Goal: Task Accomplishment & Management: Manage account settings

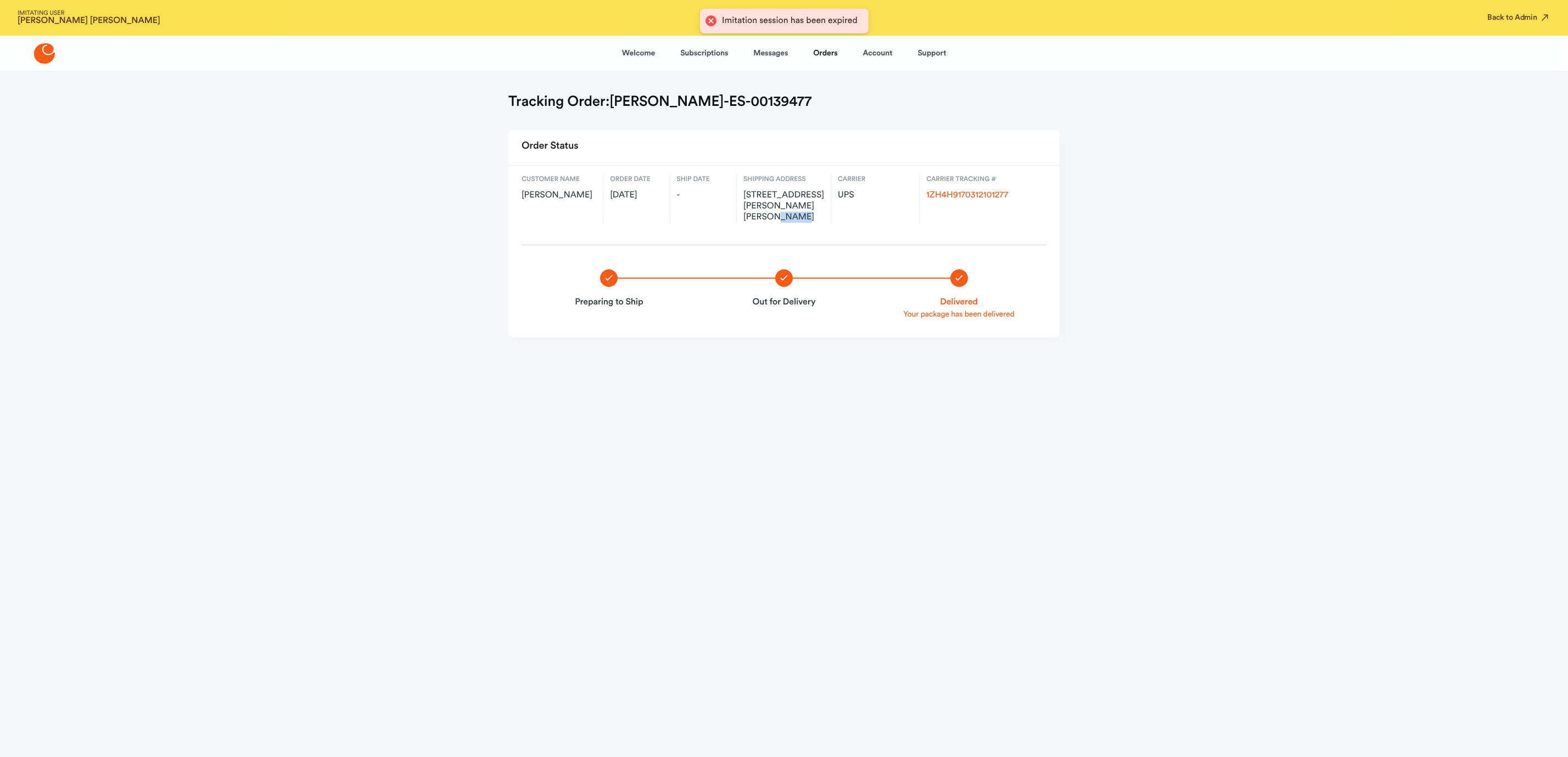
drag, startPoint x: 1495, startPoint y: 19, endPoint x: 1450, endPoint y: 6, distance: 46.8
click at [1495, 19] on button "Back to Admin" at bounding box center [1519, 17] width 63 height 11
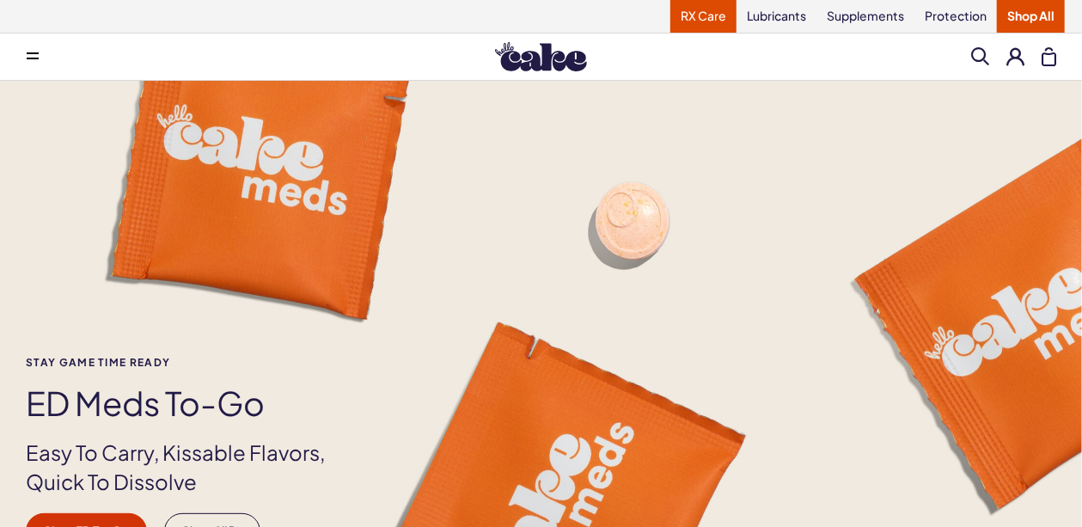
click at [707, 21] on link "RX Care" at bounding box center [704, 16] width 66 height 33
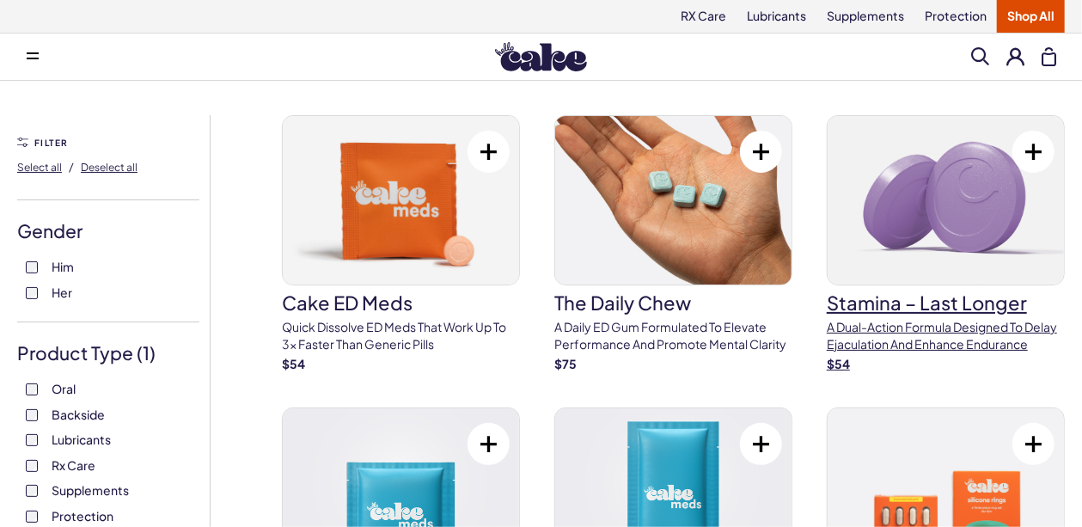
click at [884, 302] on h3 "Stamina – Last Longer" at bounding box center [946, 302] width 238 height 19
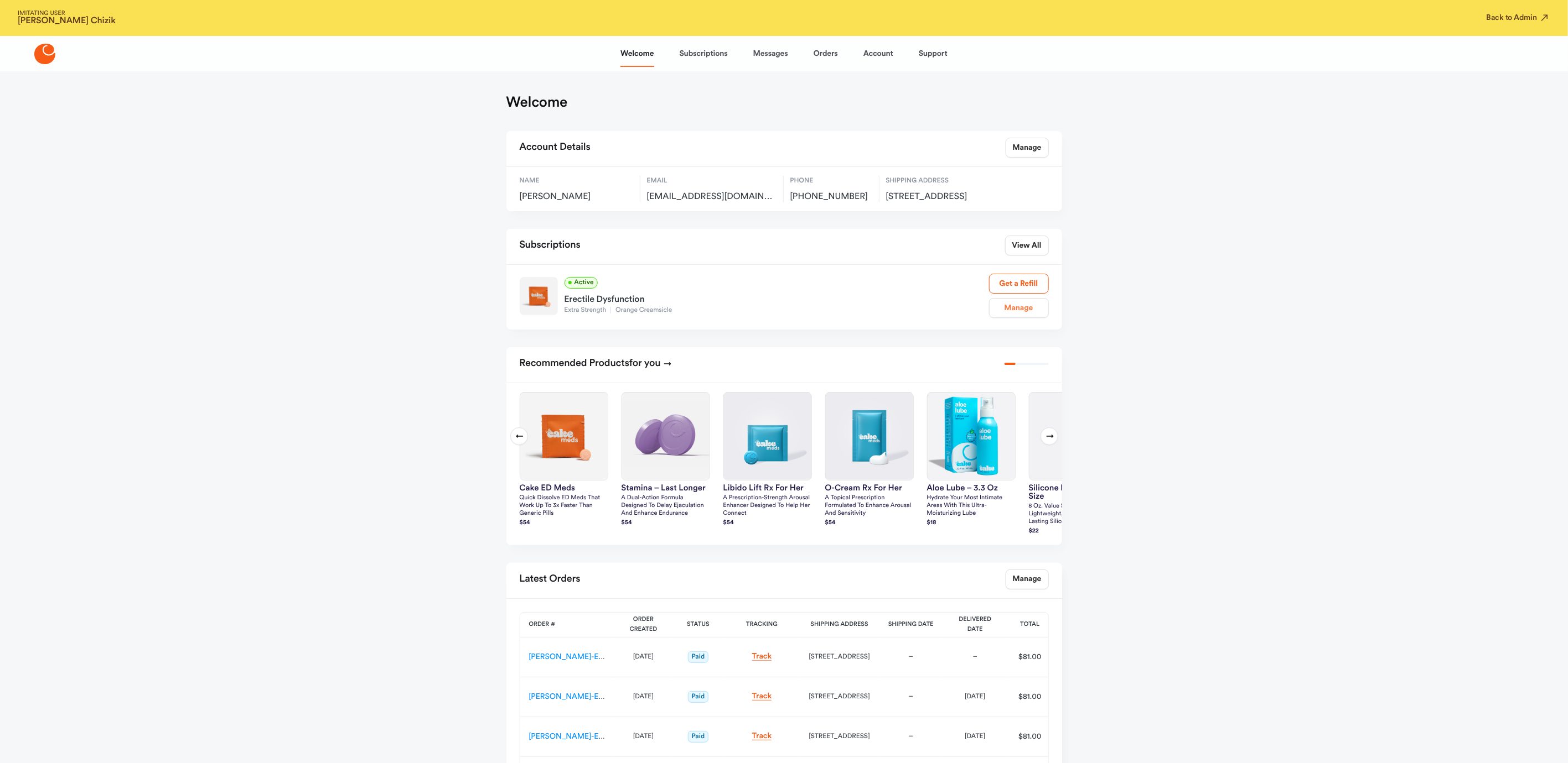
click at [1018, 318] on link "Manage" at bounding box center [1018, 308] width 60 height 20
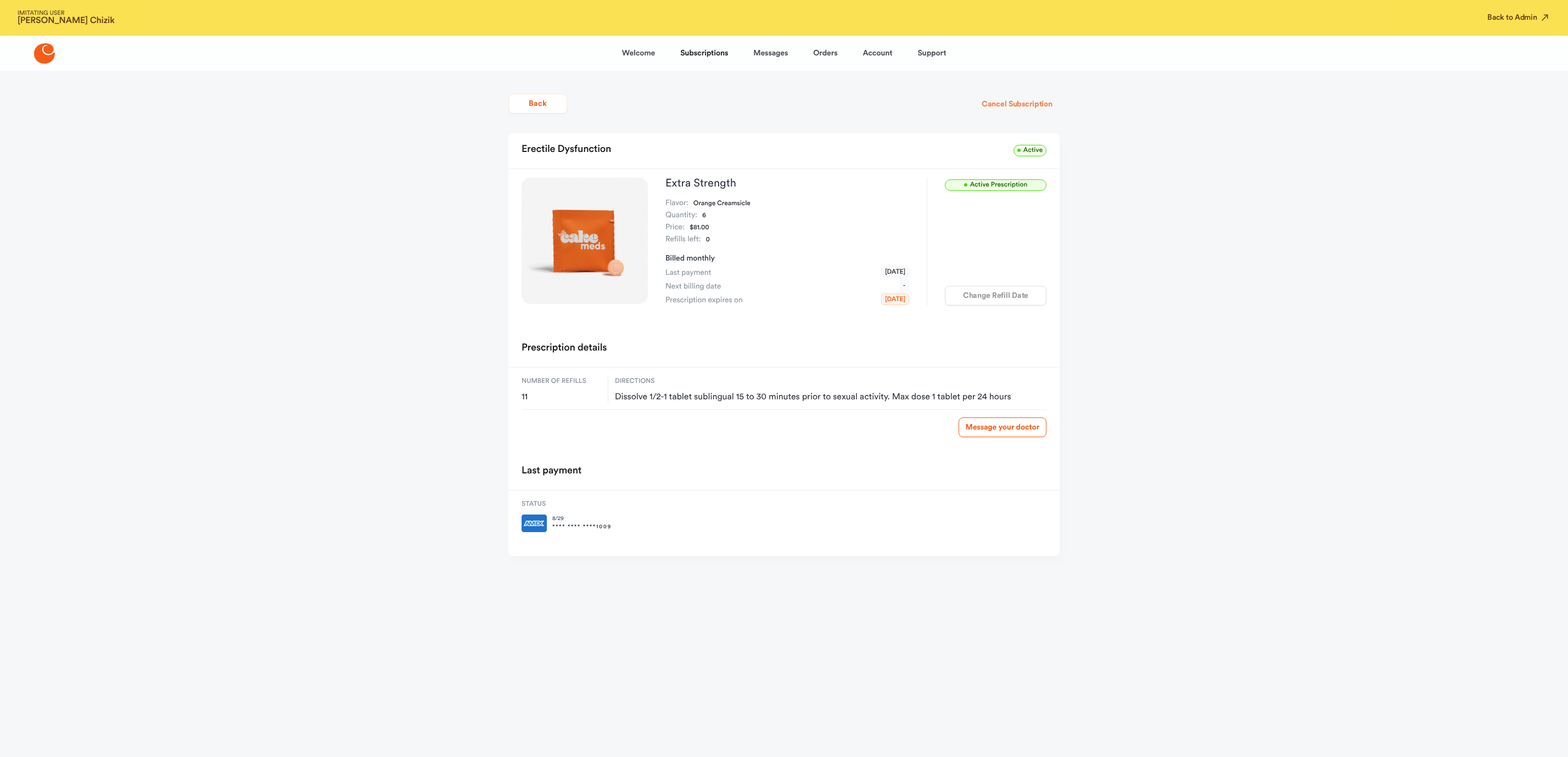
click at [1005, 102] on button "Cancel Subscription" at bounding box center [1017, 104] width 85 height 20
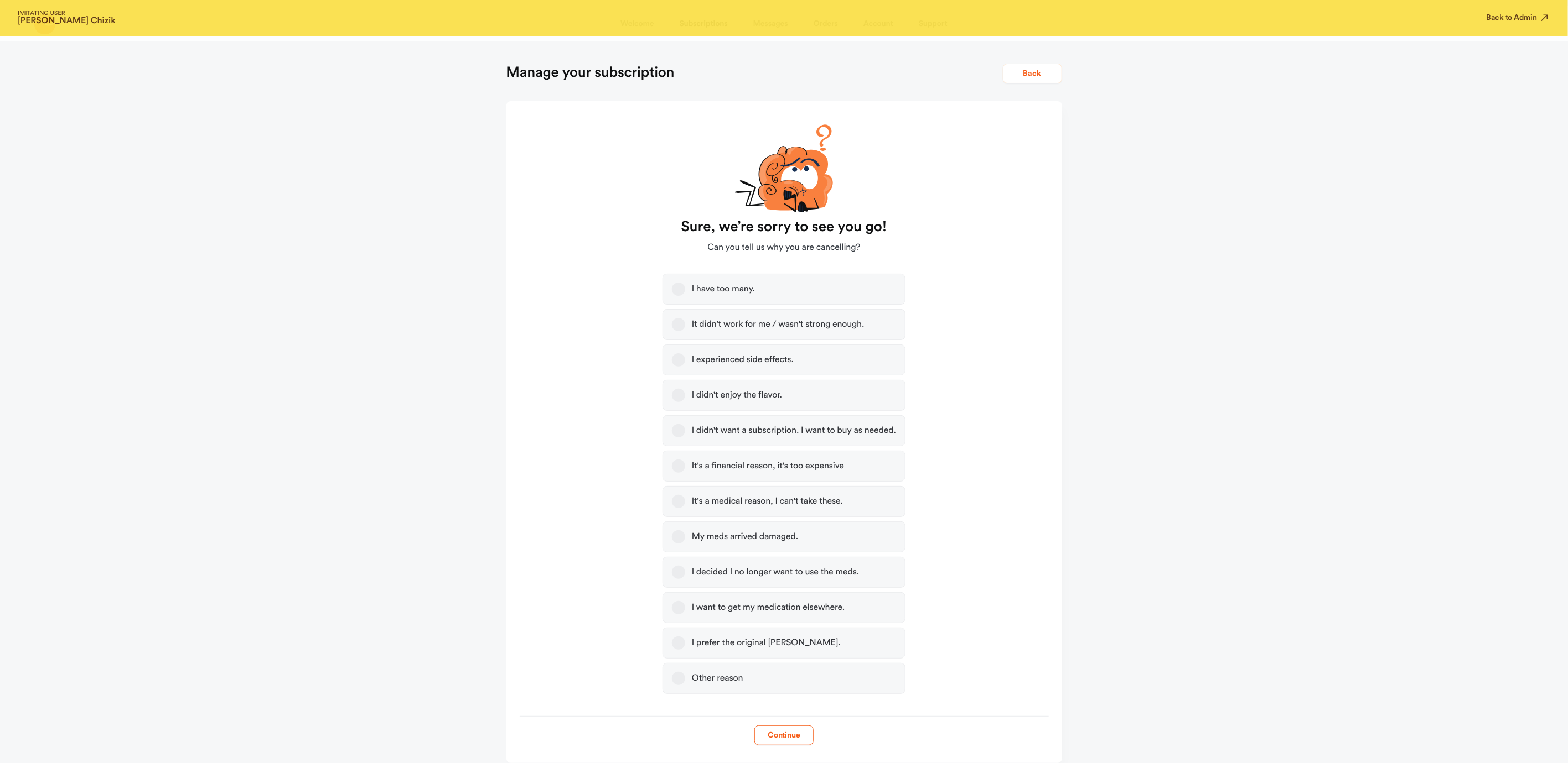
scroll to position [73, 0]
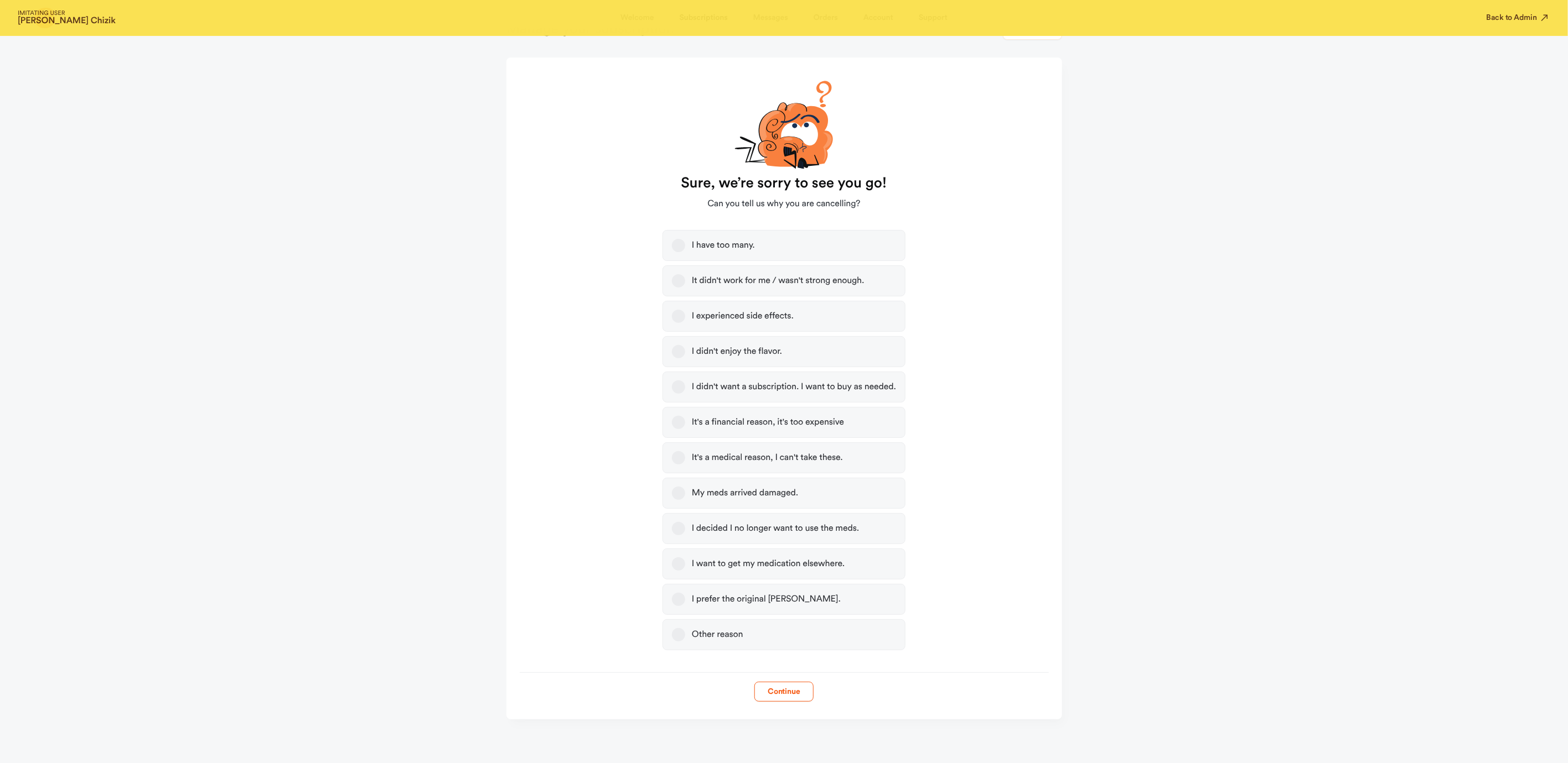
click at [669, 635] on label "Other reason" at bounding box center [783, 635] width 243 height 31
click at [672, 635] on button "Other reason" at bounding box center [678, 635] width 14 height 14
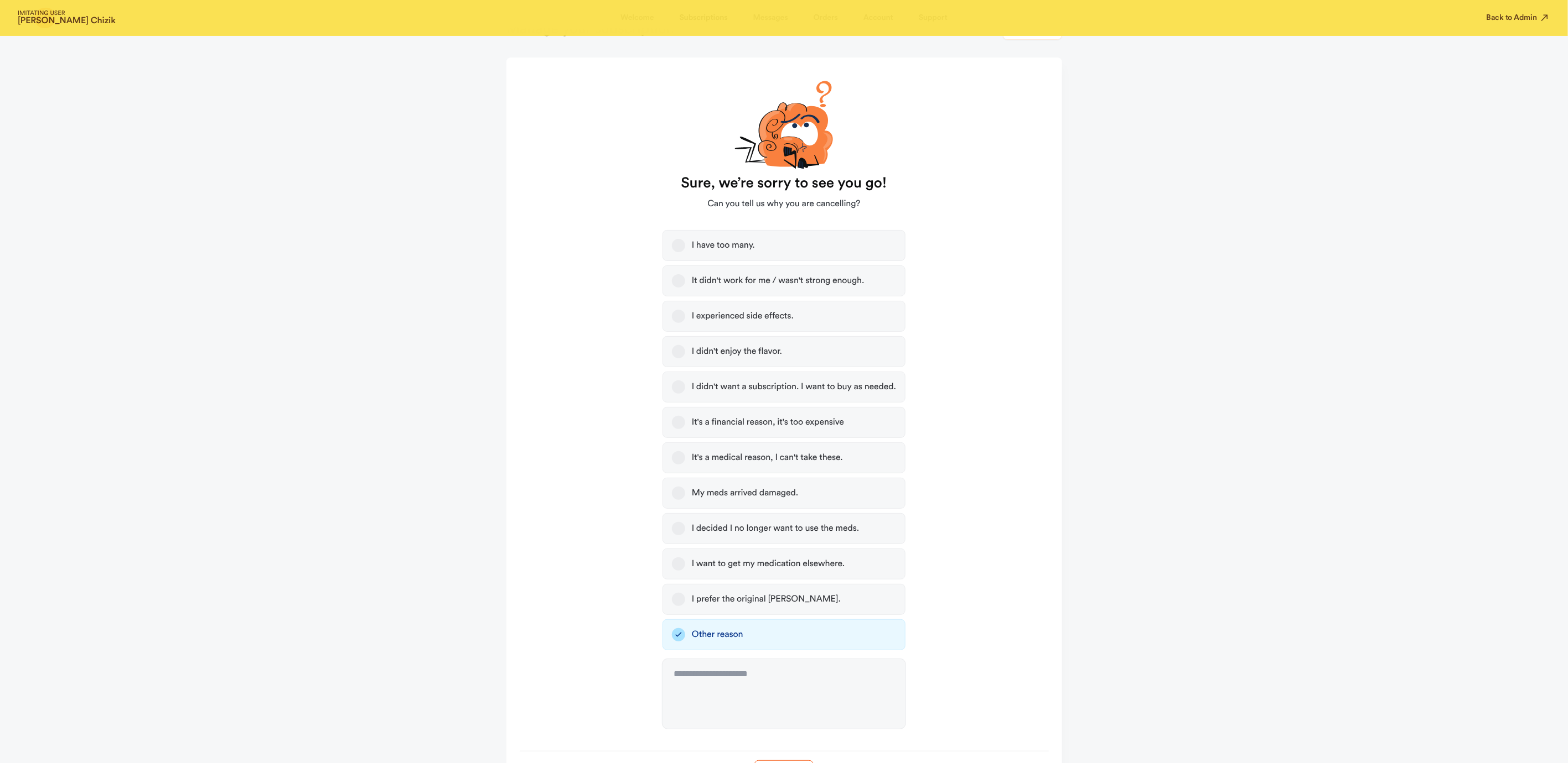
scroll to position [152, 0]
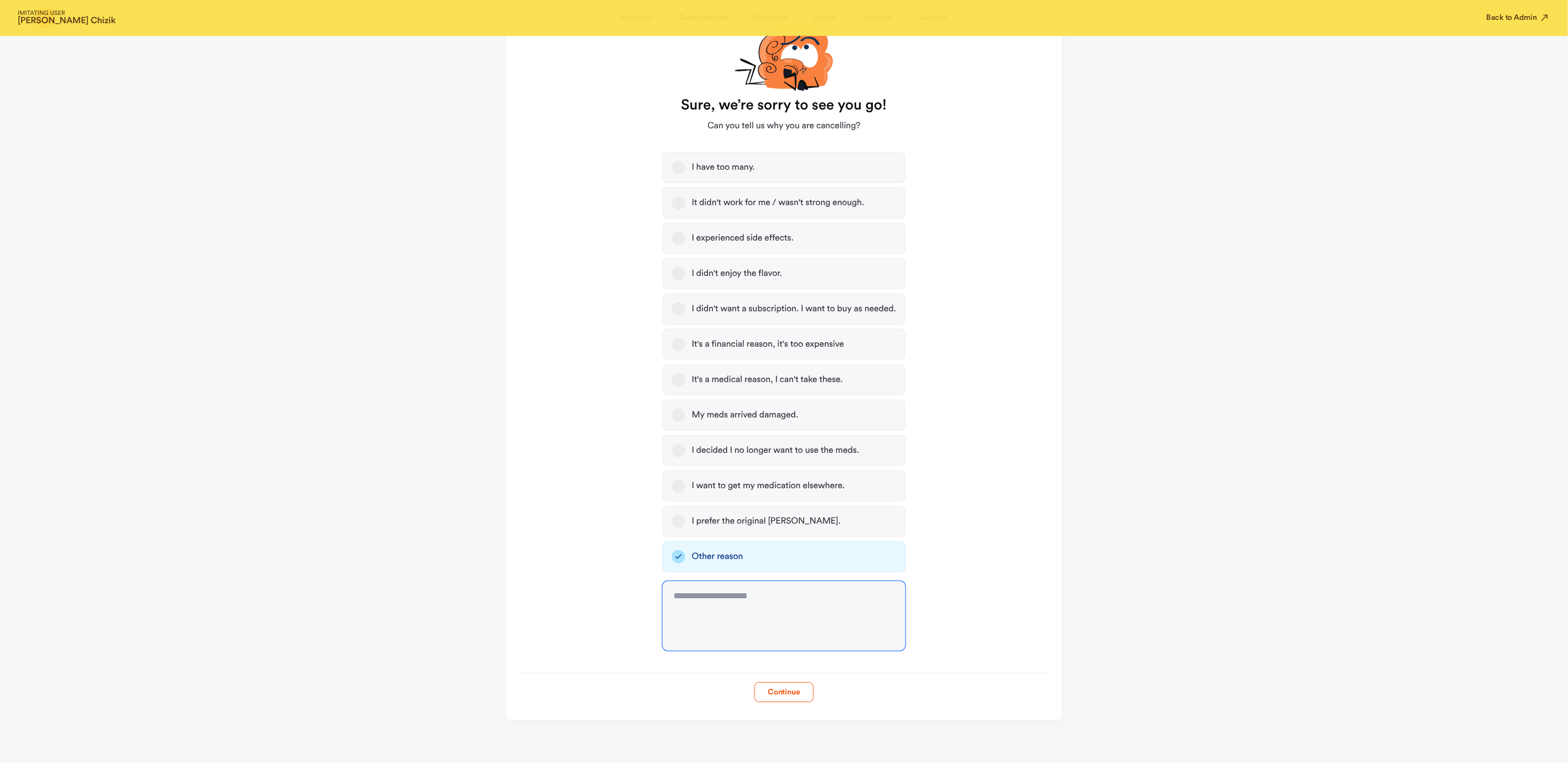
drag, startPoint x: 713, startPoint y: 622, endPoint x: 716, endPoint y: 611, distance: 11.4
click at [712, 621] on textarea at bounding box center [783, 616] width 243 height 69
type textarea "**********"
click at [785, 695] on button "Continue" at bounding box center [784, 692] width 59 height 20
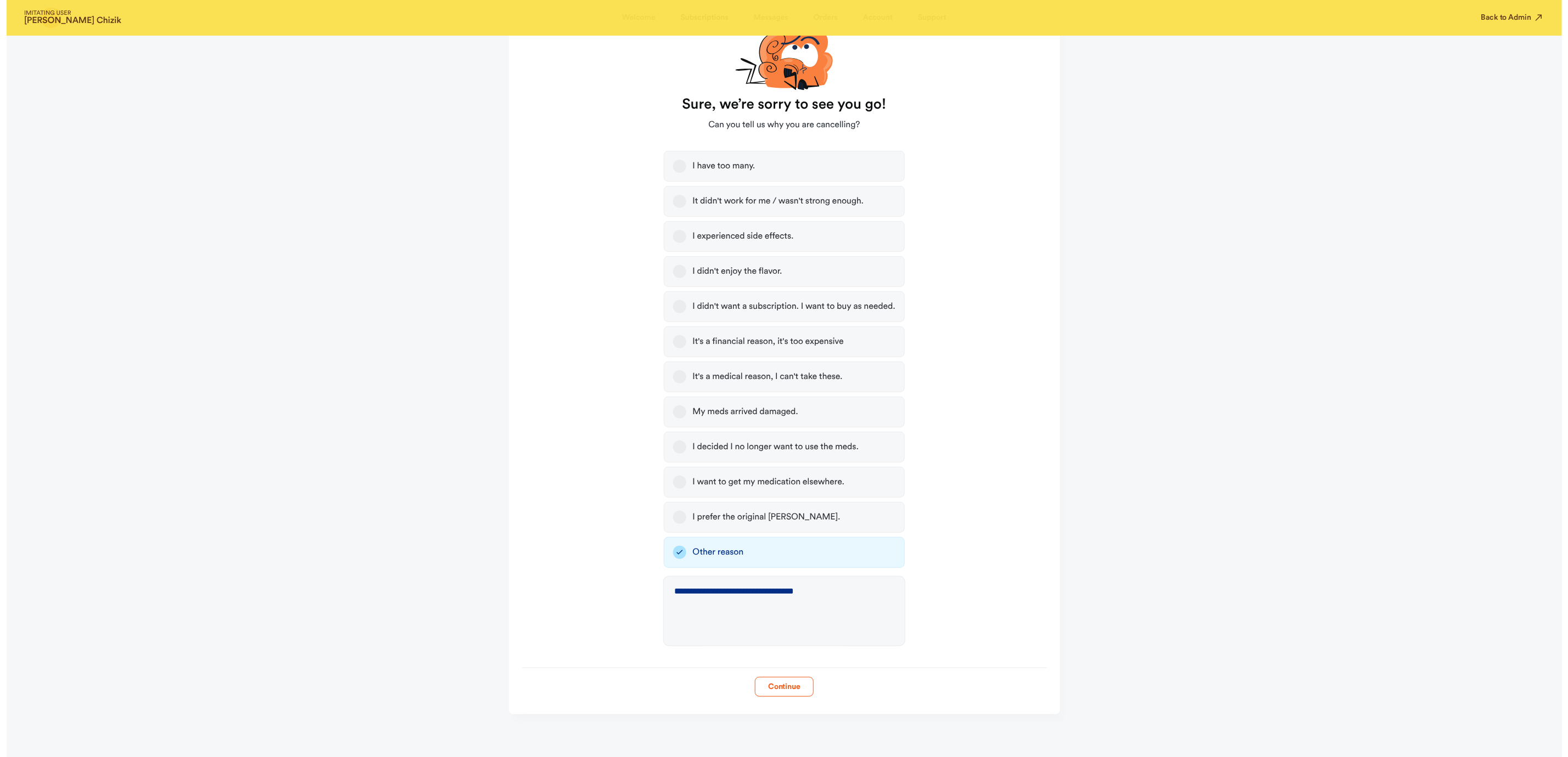
scroll to position [0, 0]
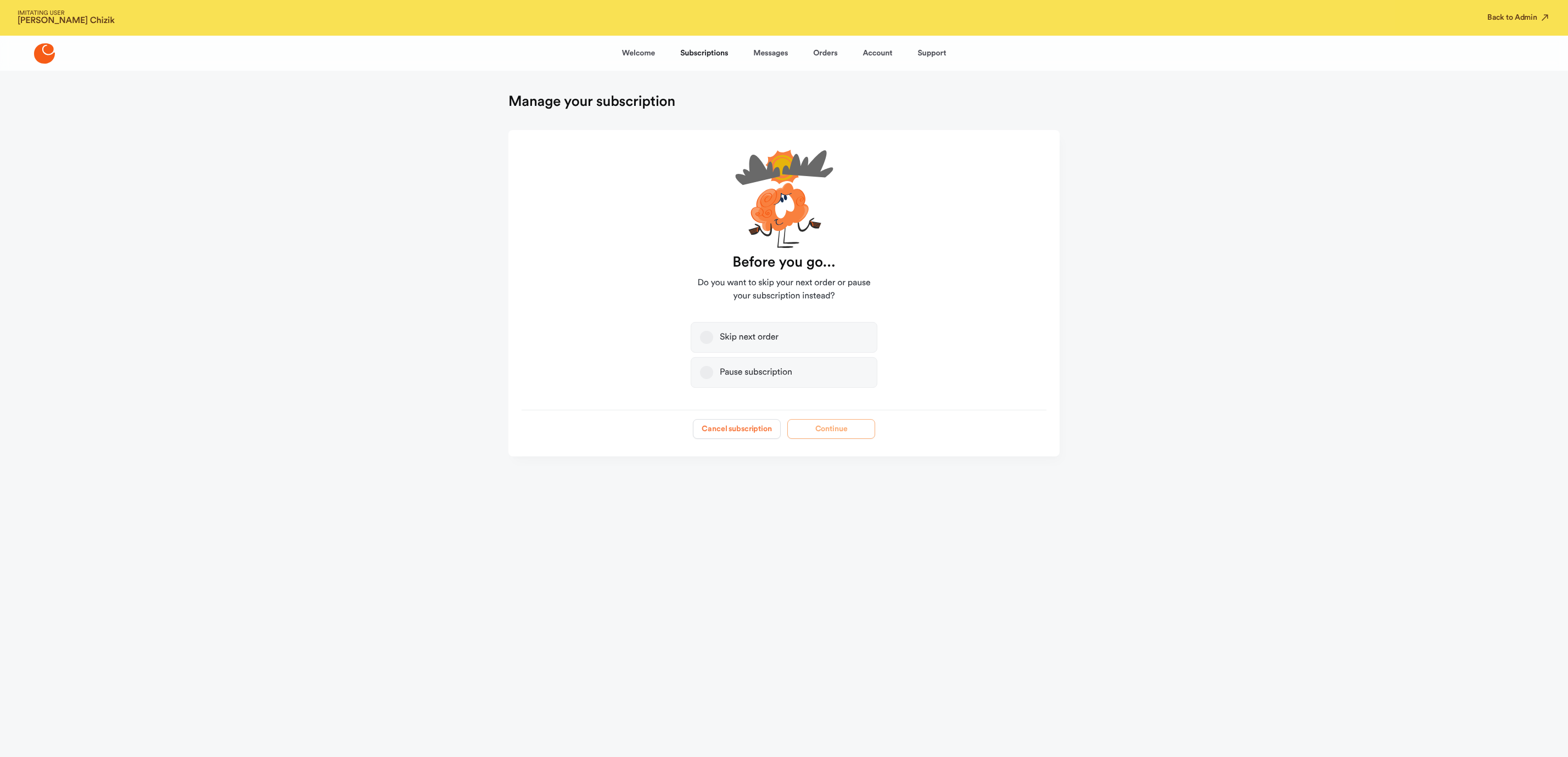
click at [742, 433] on button "Cancel subscription" at bounding box center [737, 429] width 88 height 20
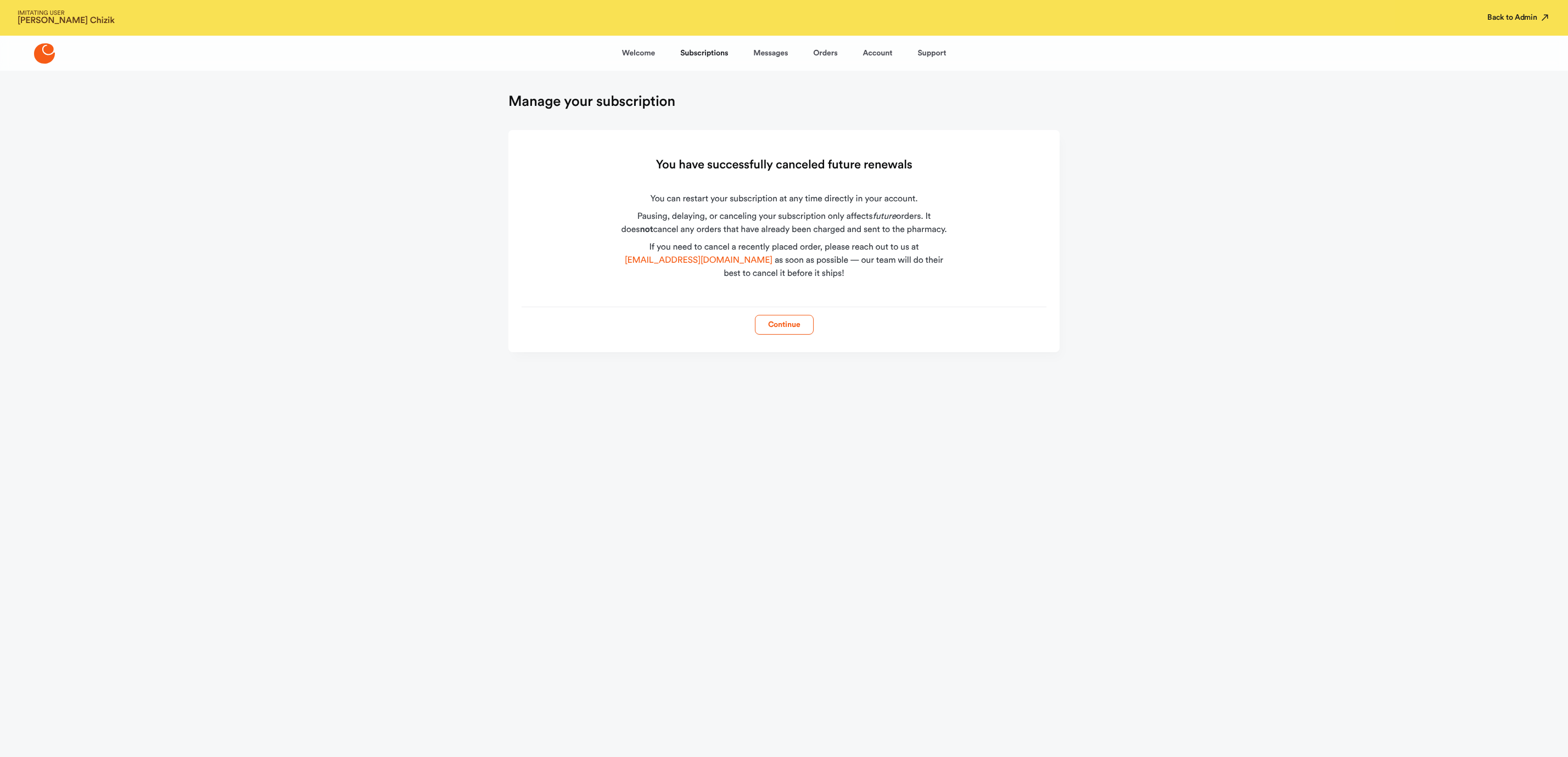
click at [1518, 12] on button "Back to Admin" at bounding box center [1519, 17] width 63 height 11
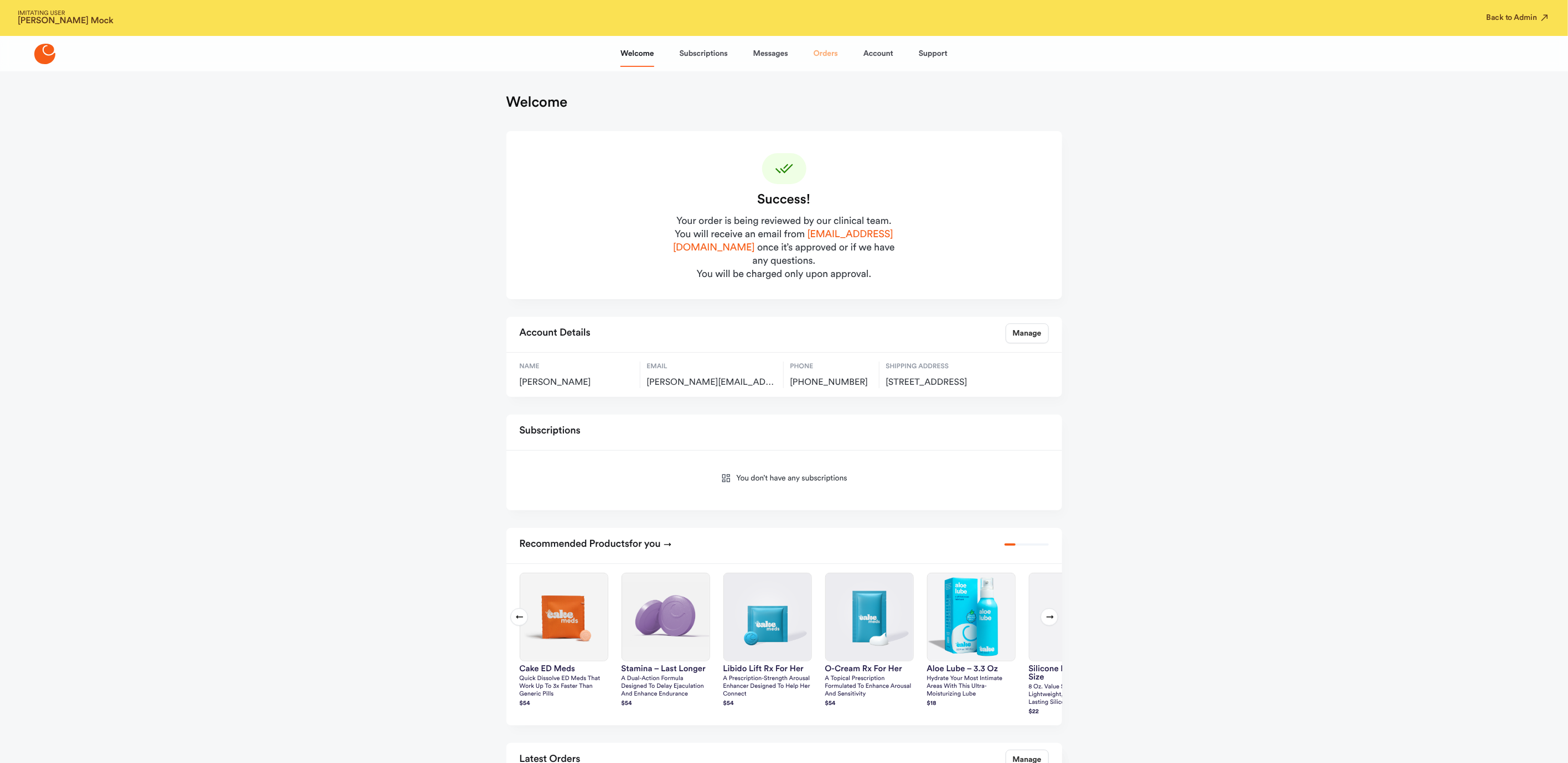
click at [823, 54] on link "Orders" at bounding box center [826, 53] width 24 height 26
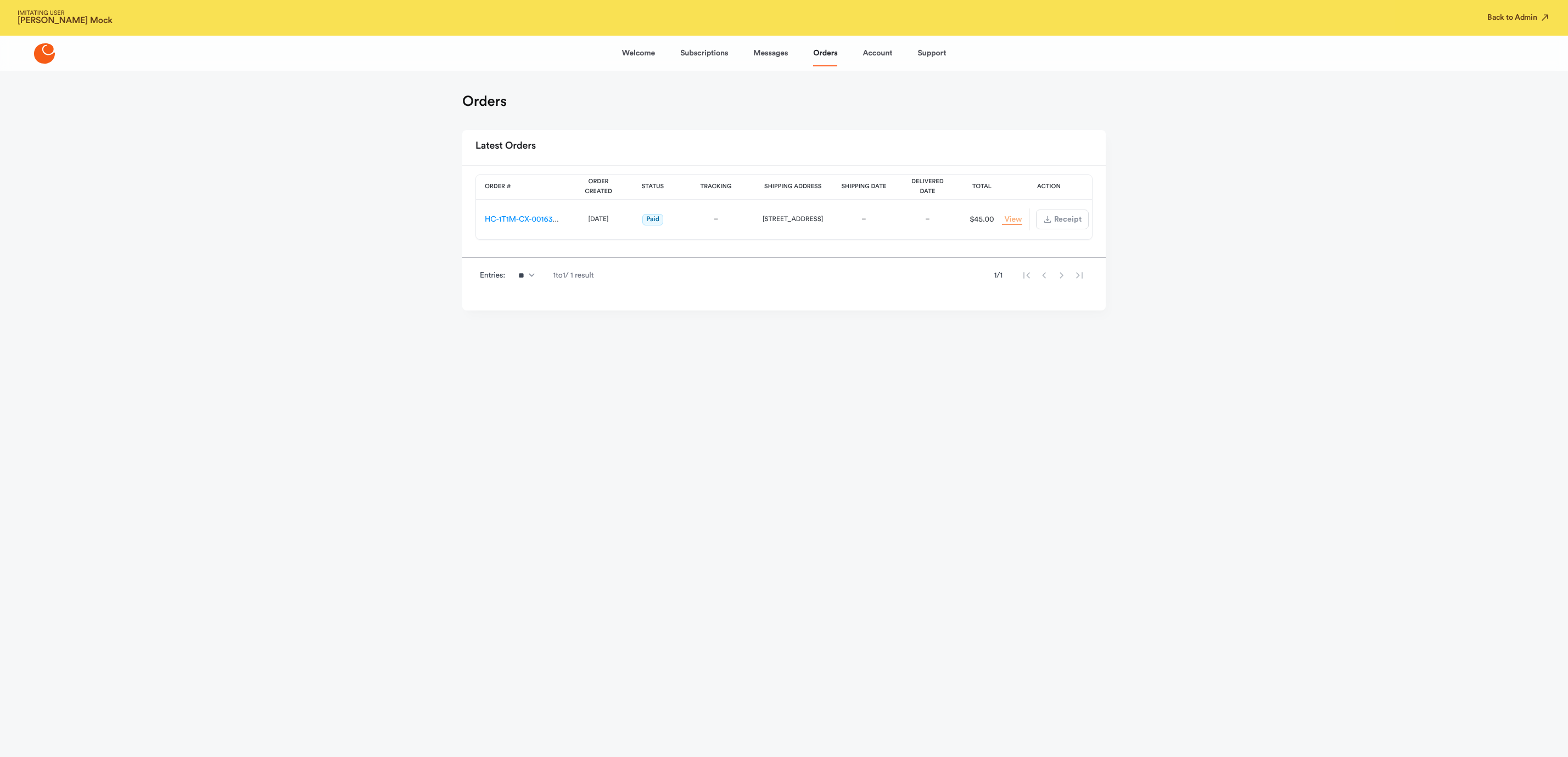
click at [1005, 218] on link "View Order" at bounding box center [1012, 220] width 20 height 10
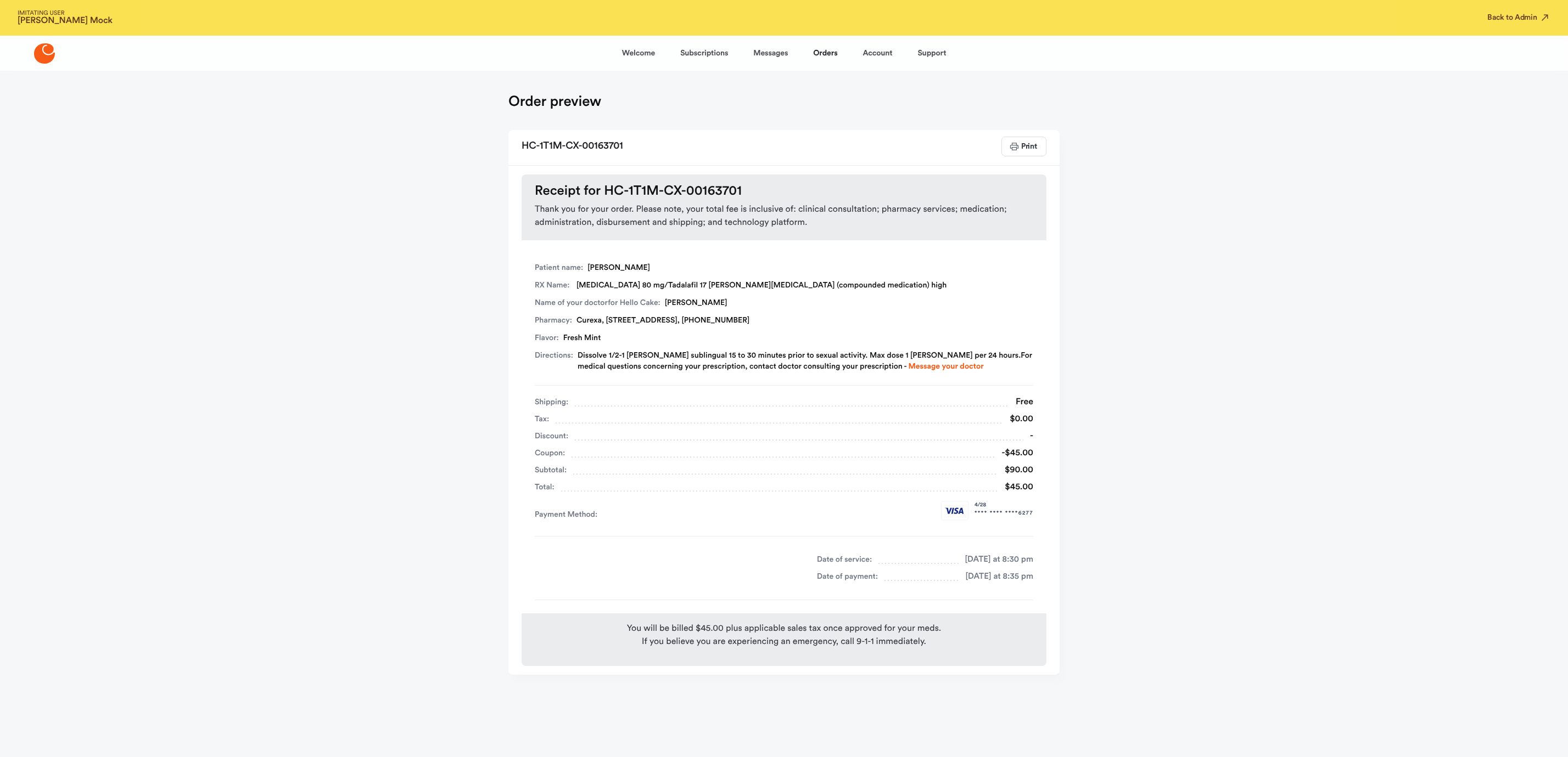
drag, startPoint x: 687, startPoint y: 108, endPoint x: 697, endPoint y: 100, distance: 12.8
click at [687, 108] on div "Order preview" at bounding box center [784, 102] width 551 height 20
click at [840, 61] on div "Welcome Subscriptions Messages Orders Account Support" at bounding box center [784, 53] width 324 height 26
click at [829, 59] on link "Orders" at bounding box center [825, 53] width 24 height 26
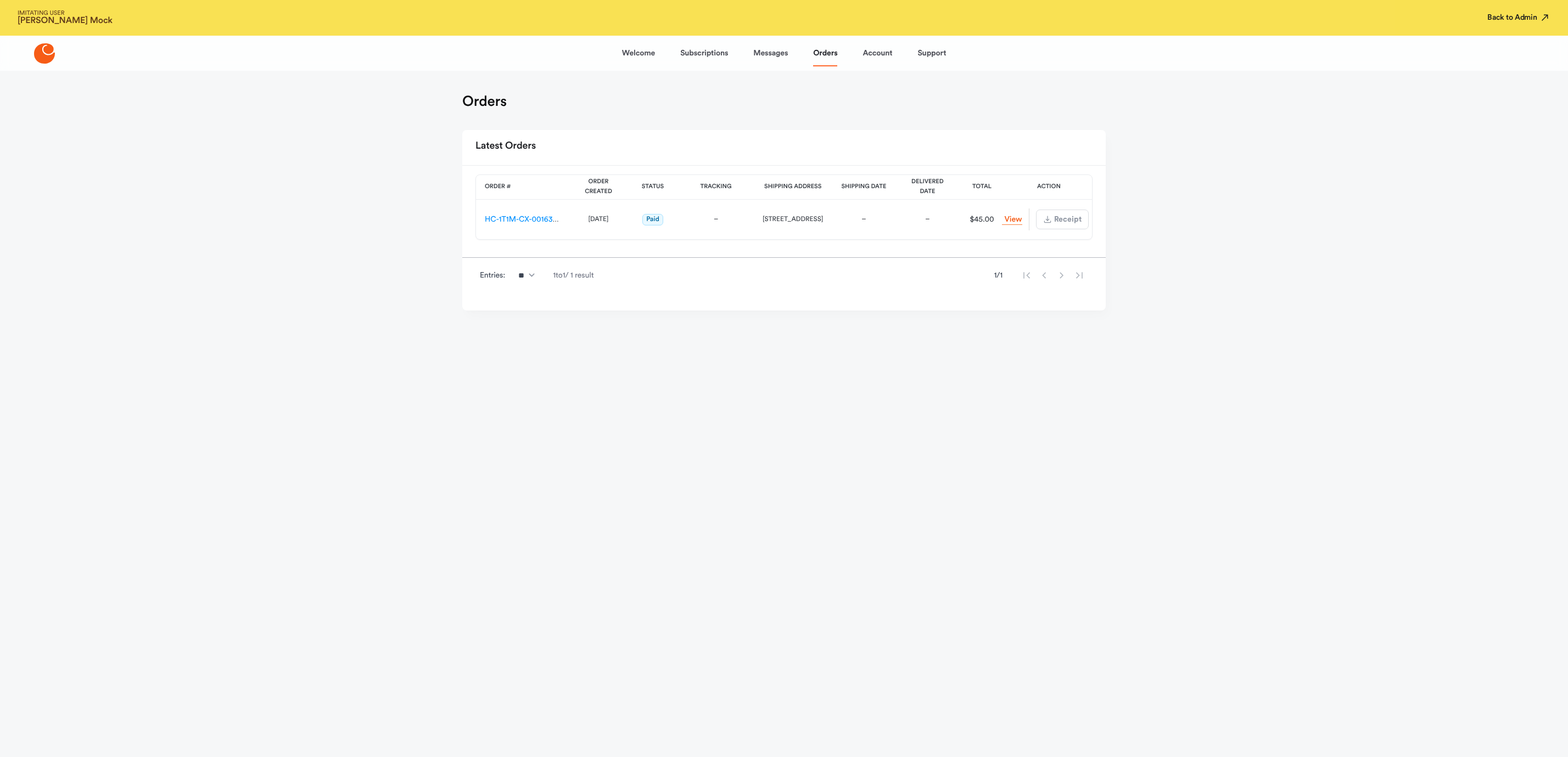
click at [1498, 22] on button "Back to Admin" at bounding box center [1519, 17] width 63 height 11
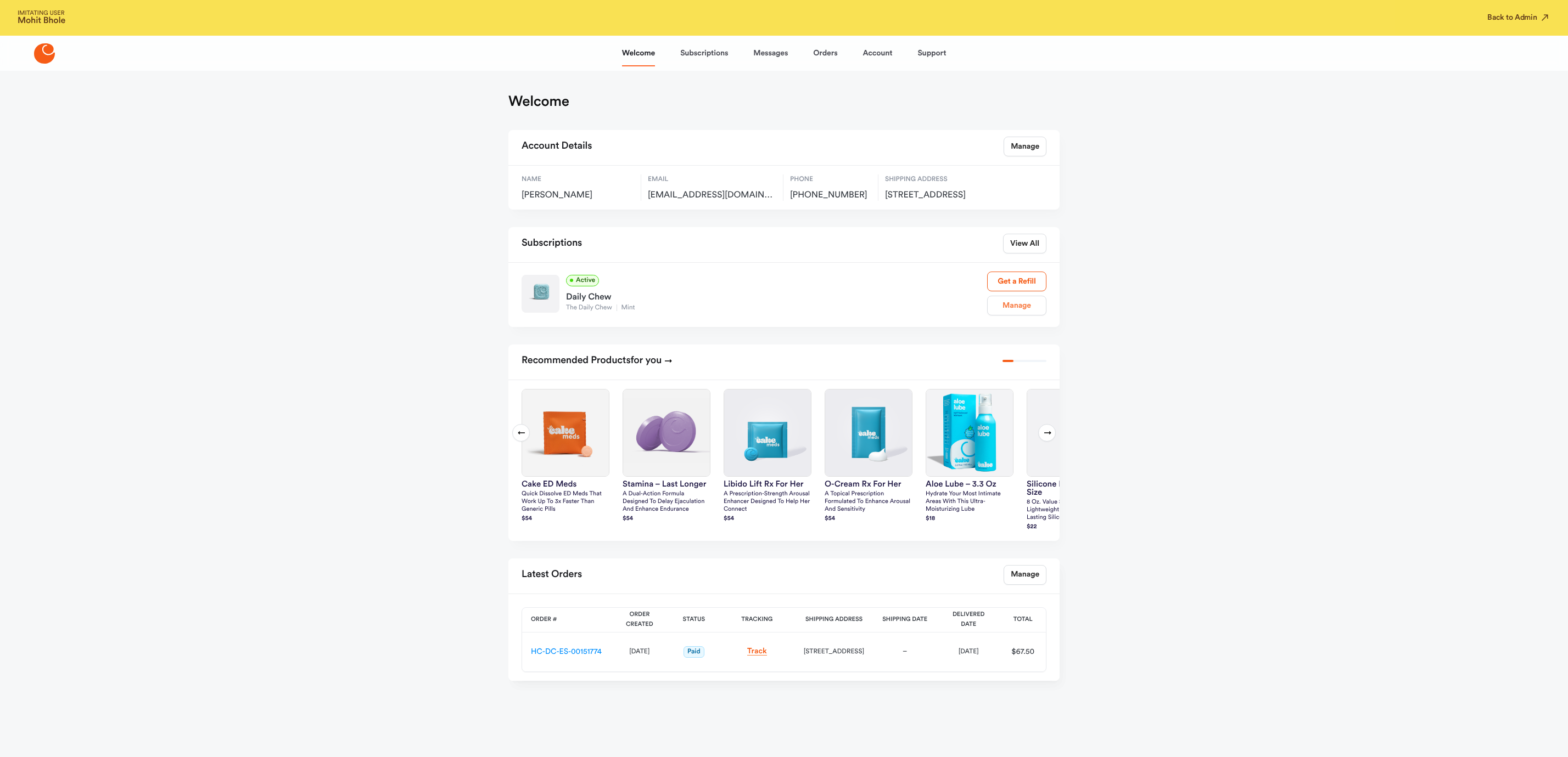
click at [1009, 315] on link "Manage" at bounding box center [1017, 305] width 59 height 20
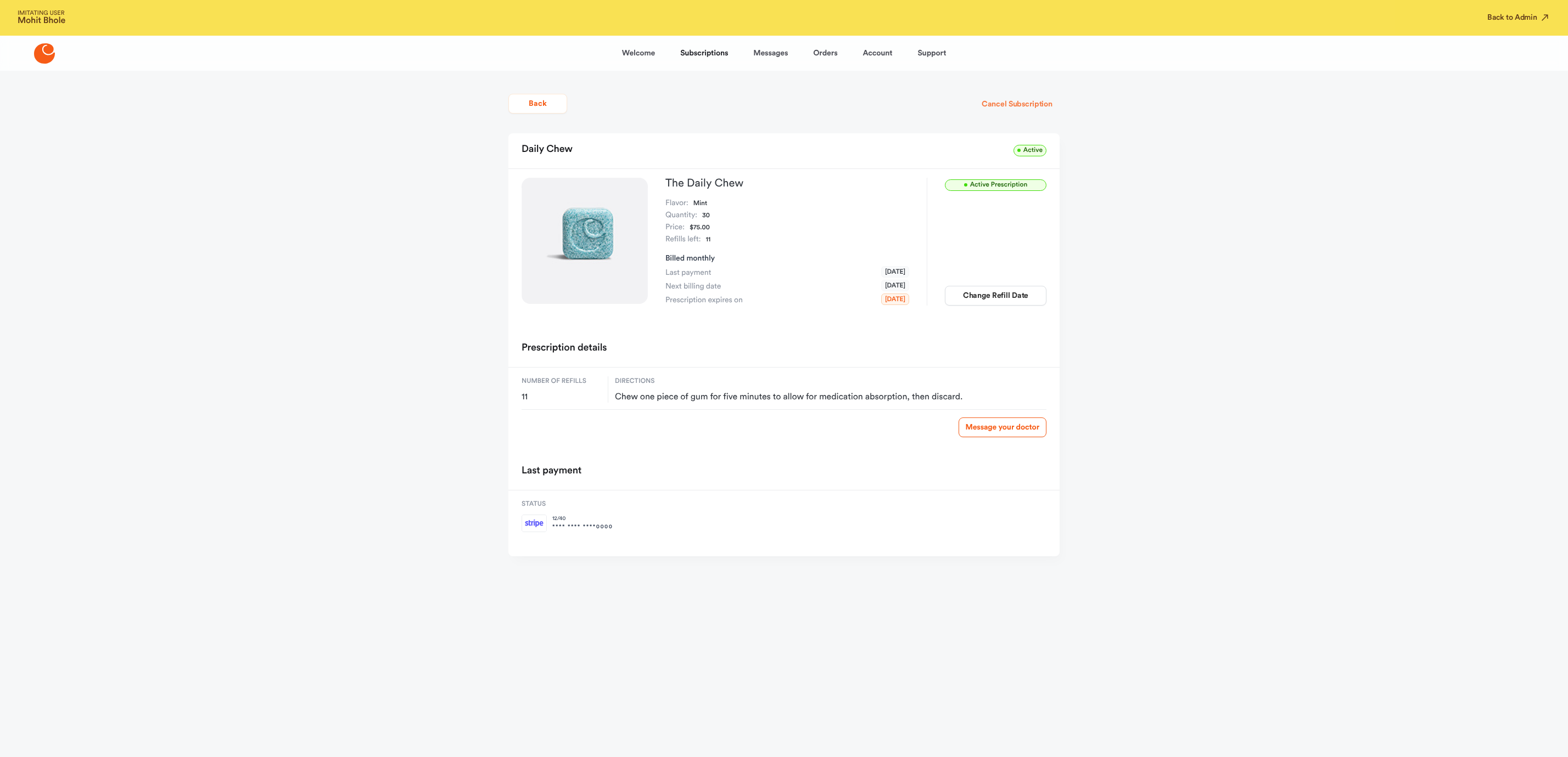
click at [1023, 96] on button "Cancel Subscription" at bounding box center [1017, 104] width 85 height 20
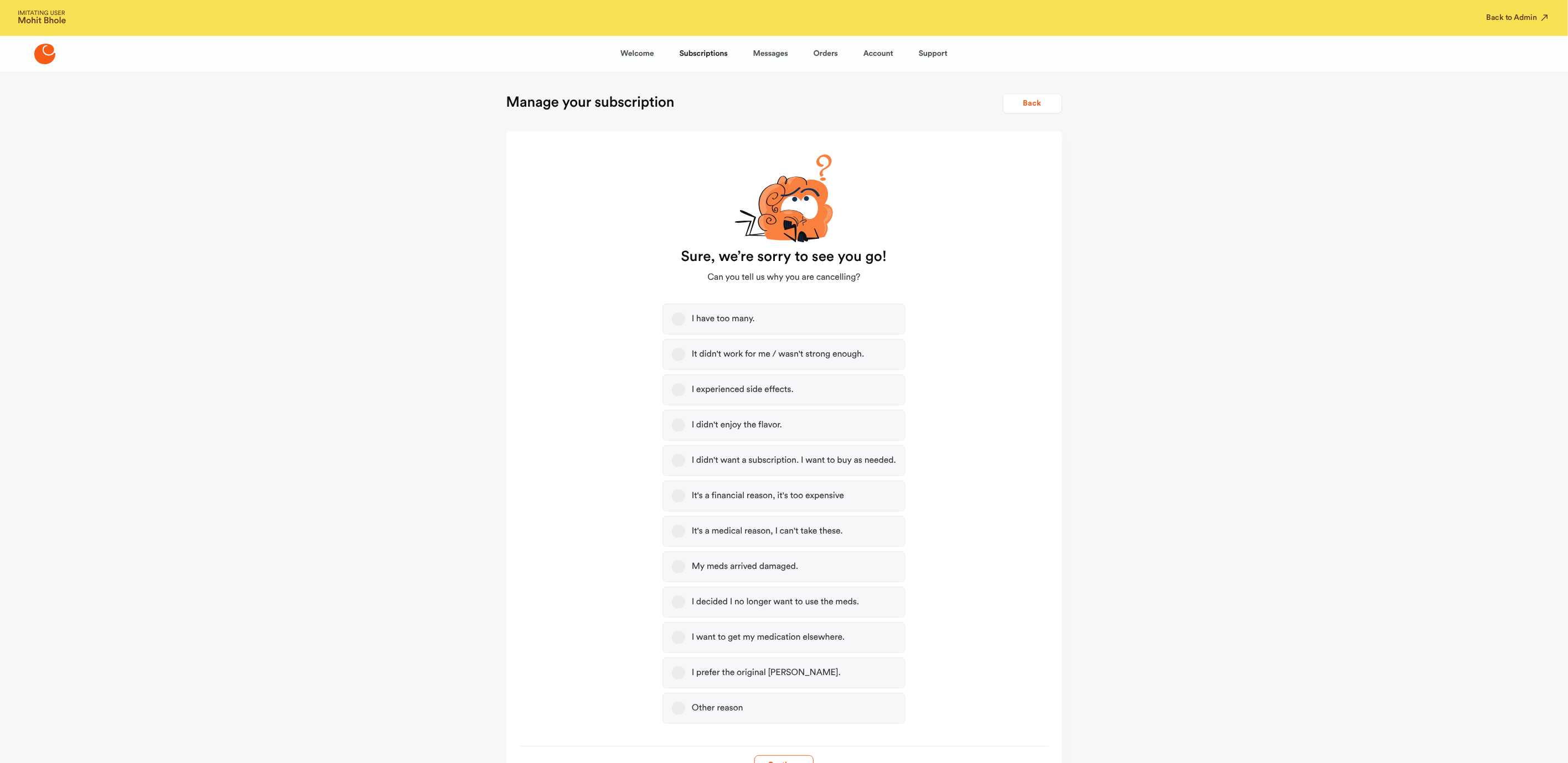
drag, startPoint x: 678, startPoint y: 353, endPoint x: 689, endPoint y: 362, distance: 14.2
click at [678, 353] on button "It didn't work for me / wasn't strong enough." at bounding box center [678, 354] width 14 height 14
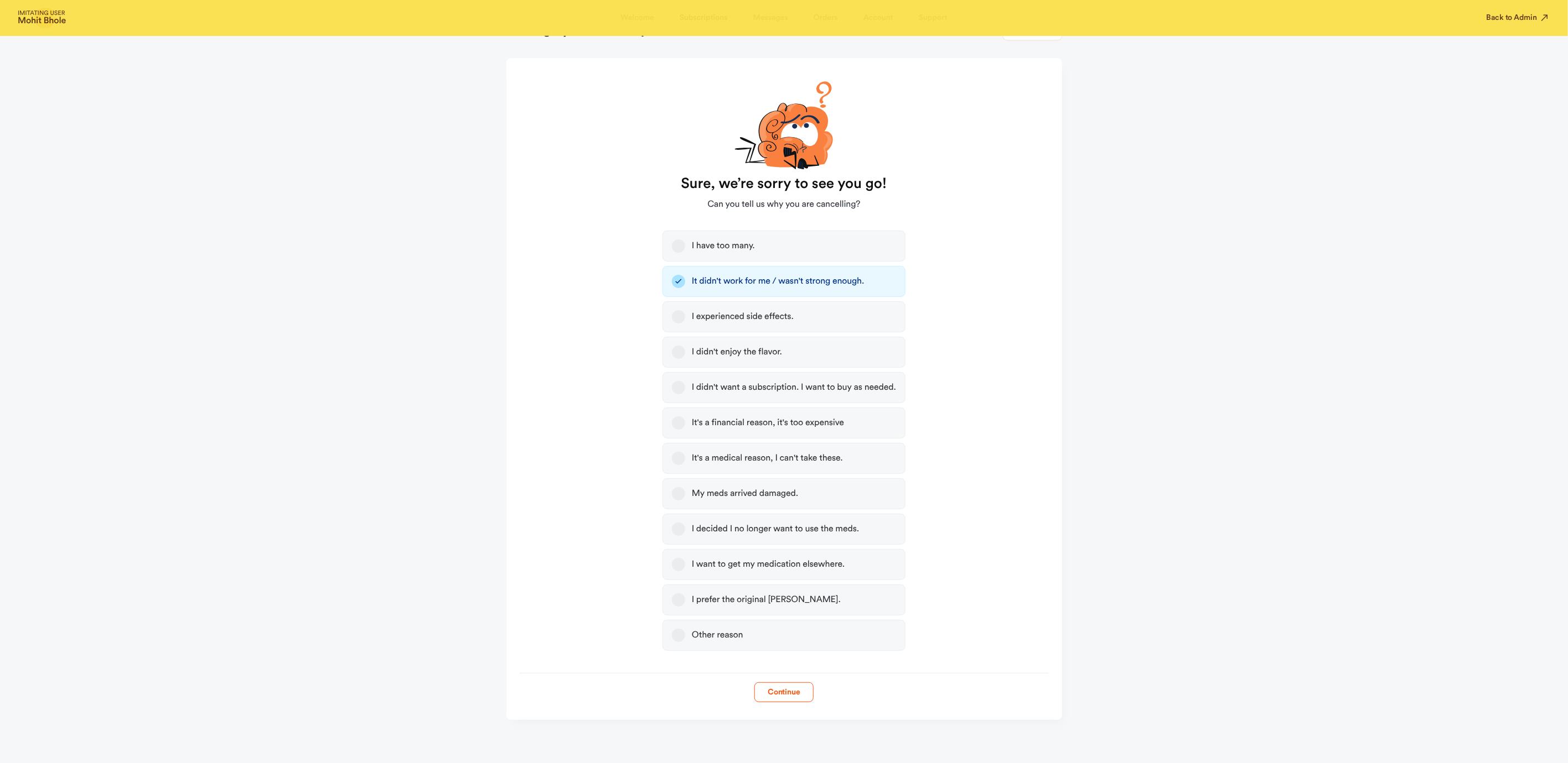
scroll to position [73, 0]
click at [787, 685] on button "Continue" at bounding box center [784, 692] width 59 height 20
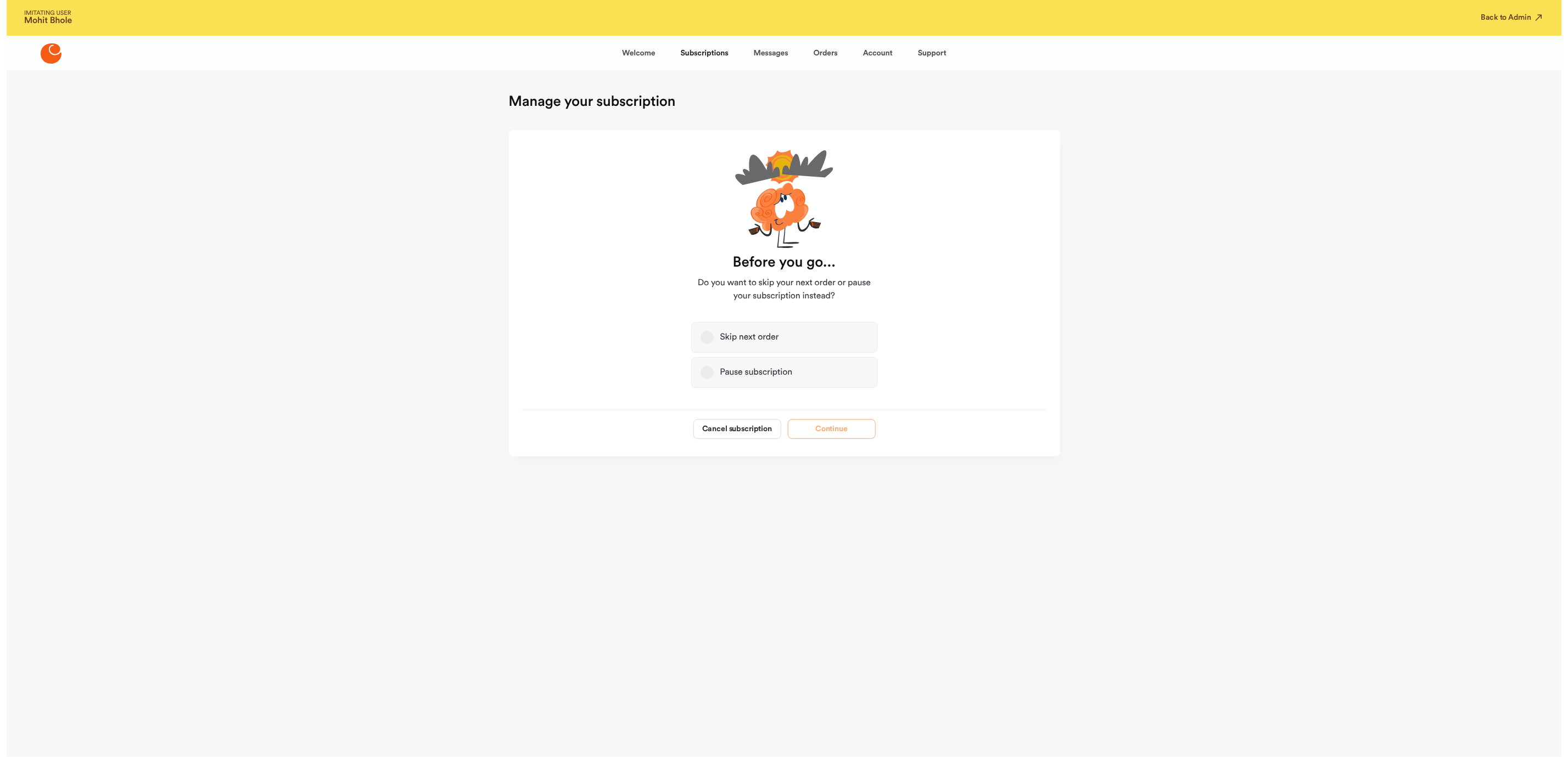
scroll to position [0, 0]
click at [720, 435] on button "Cancel subscription" at bounding box center [737, 429] width 88 height 20
